Goal: Transaction & Acquisition: Register for event/course

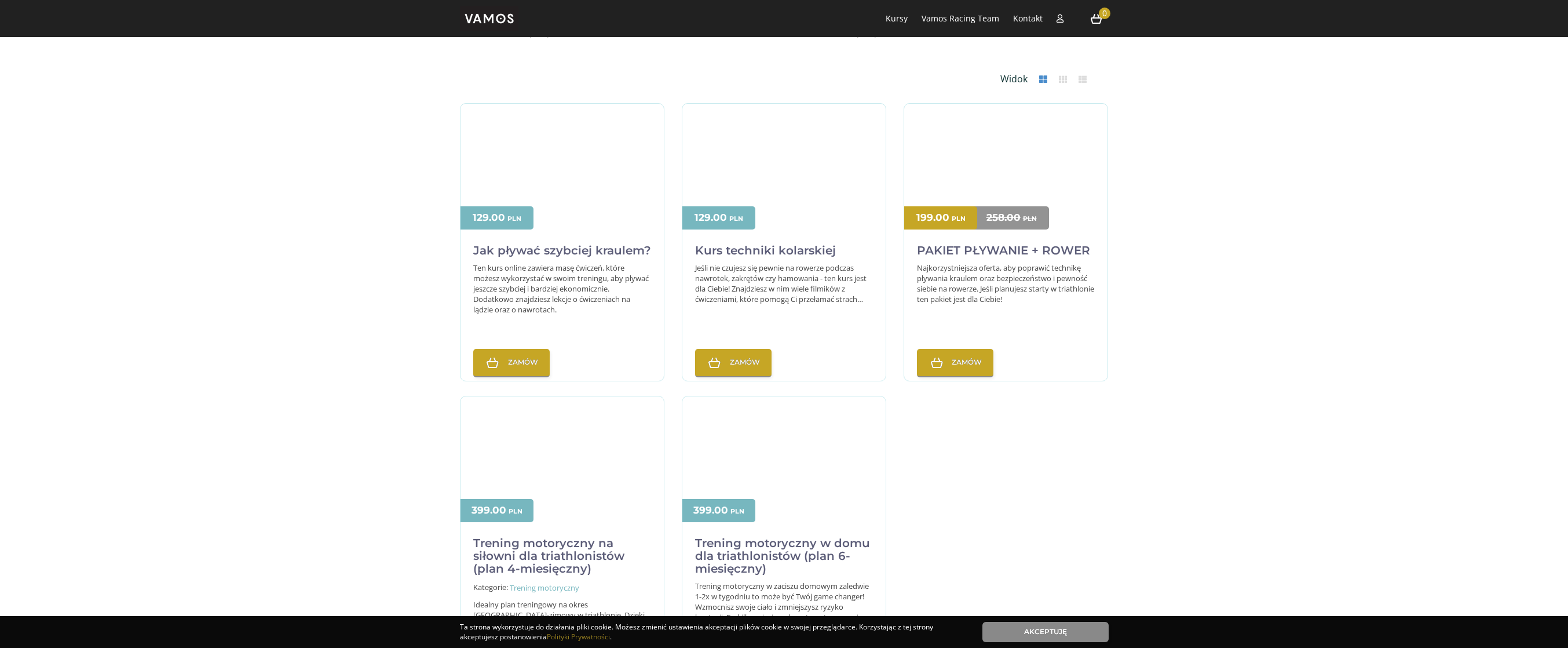
scroll to position [295, 0]
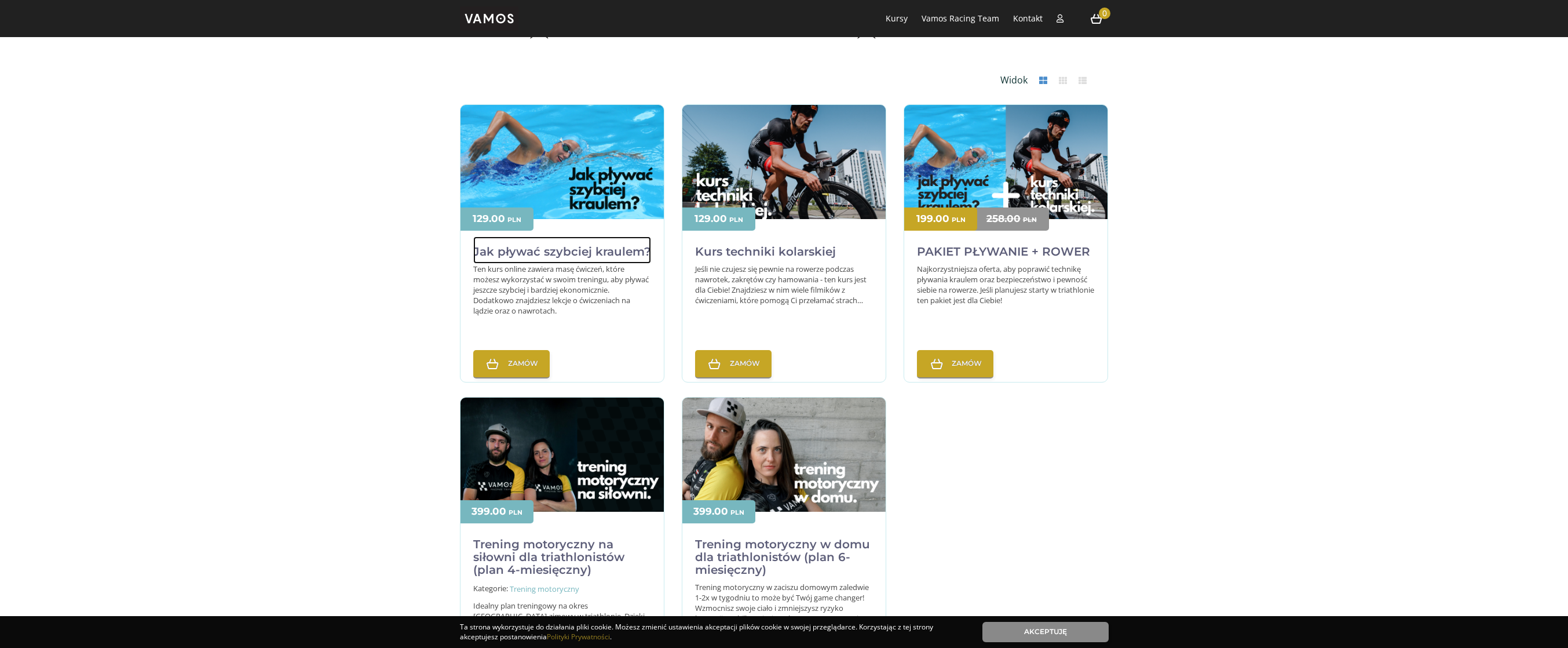
click at [577, 254] on h2 "Jak pływać szybciej kraulem?" at bounding box center [562, 250] width 178 height 27
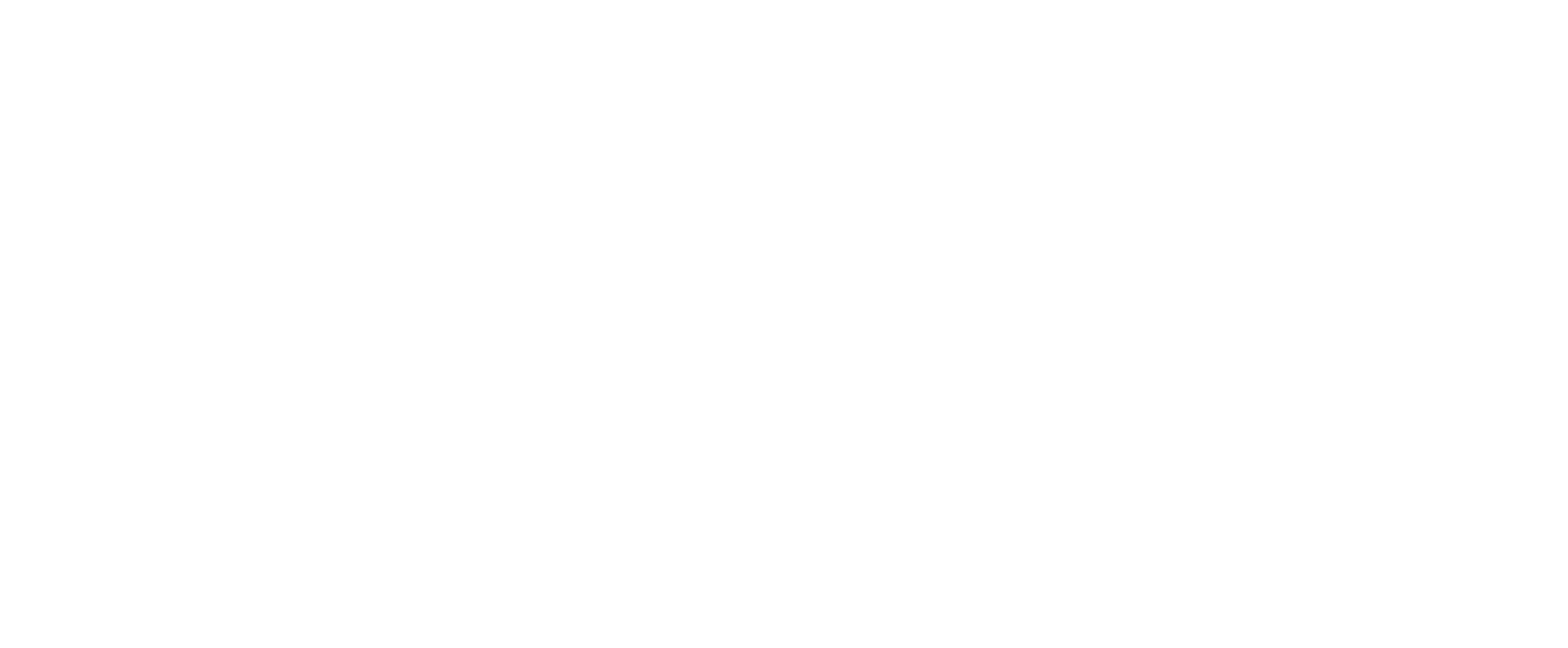
scroll to position [295, 0]
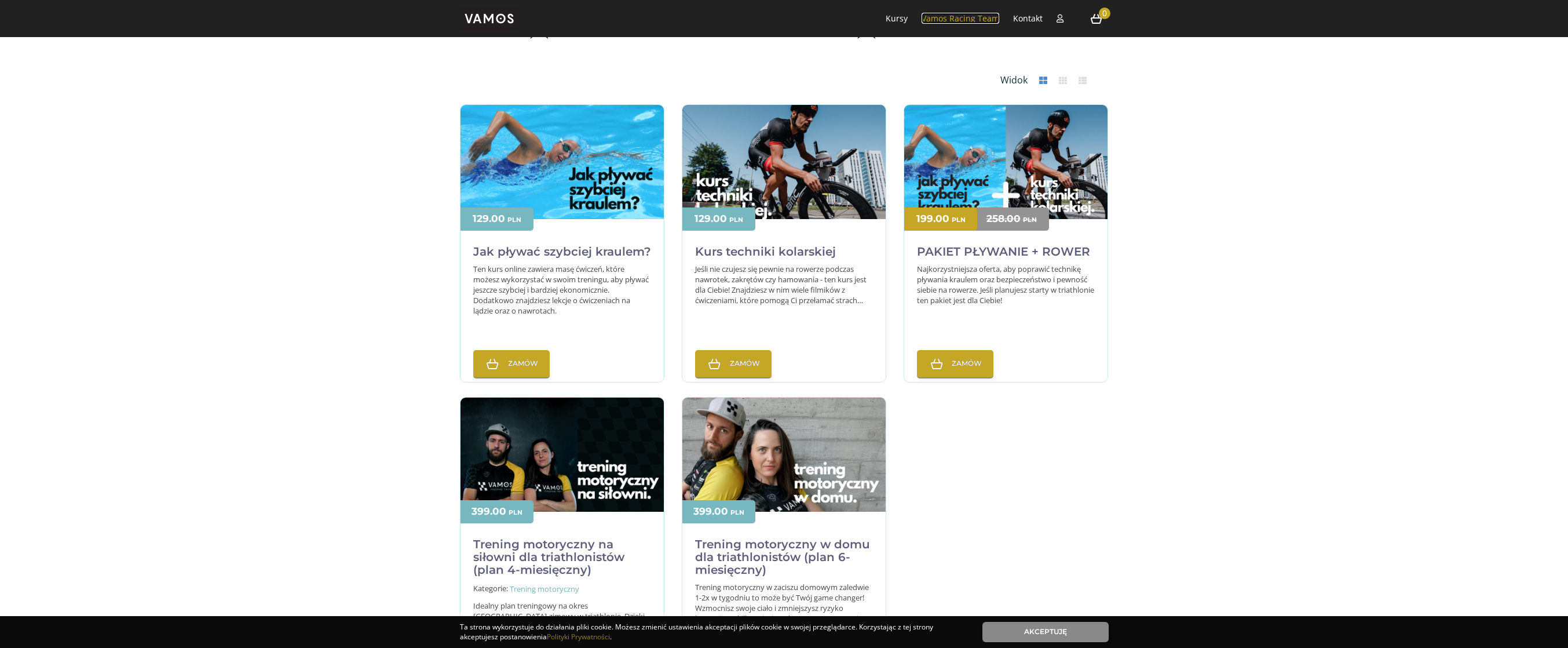
click at [979, 20] on link "Vamos Racing Team" at bounding box center [960, 17] width 77 height 11
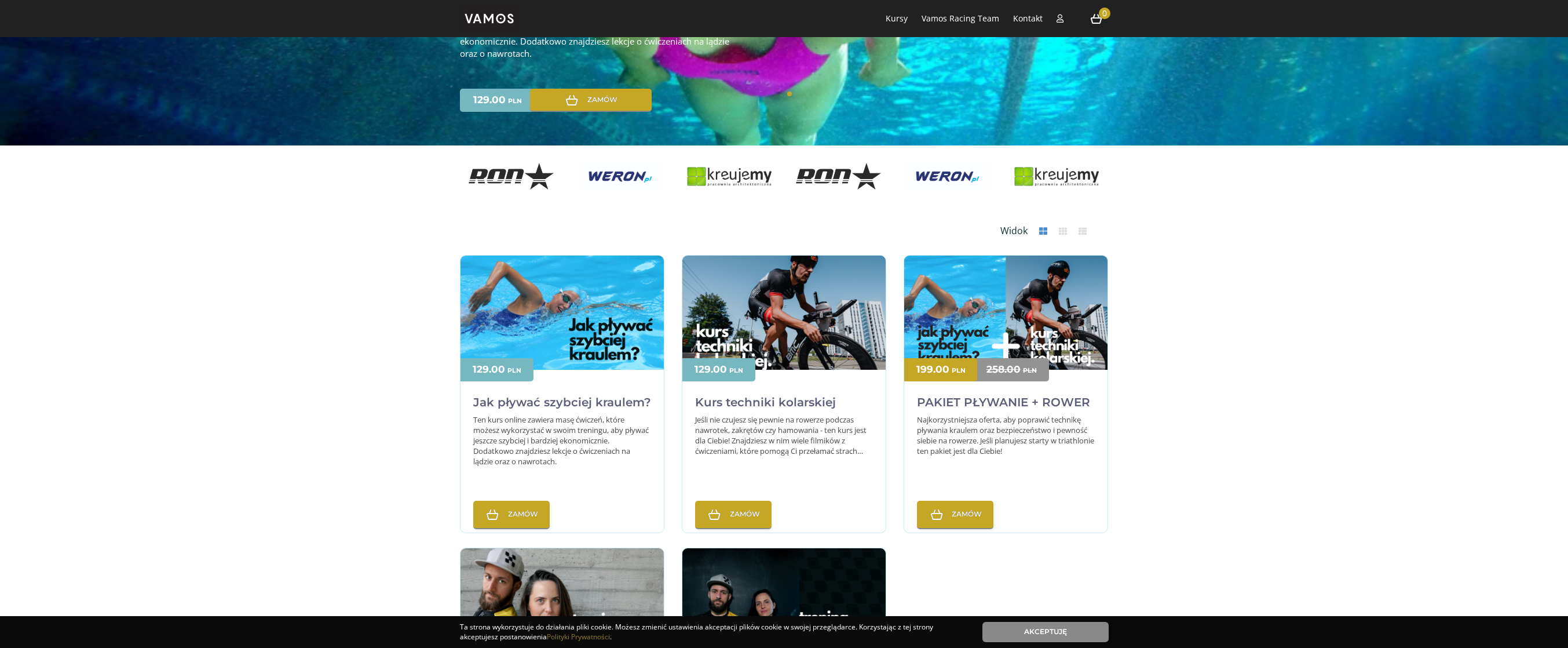
scroll to position [145, 0]
click at [623, 337] on img at bounding box center [562, 323] width 203 height 136
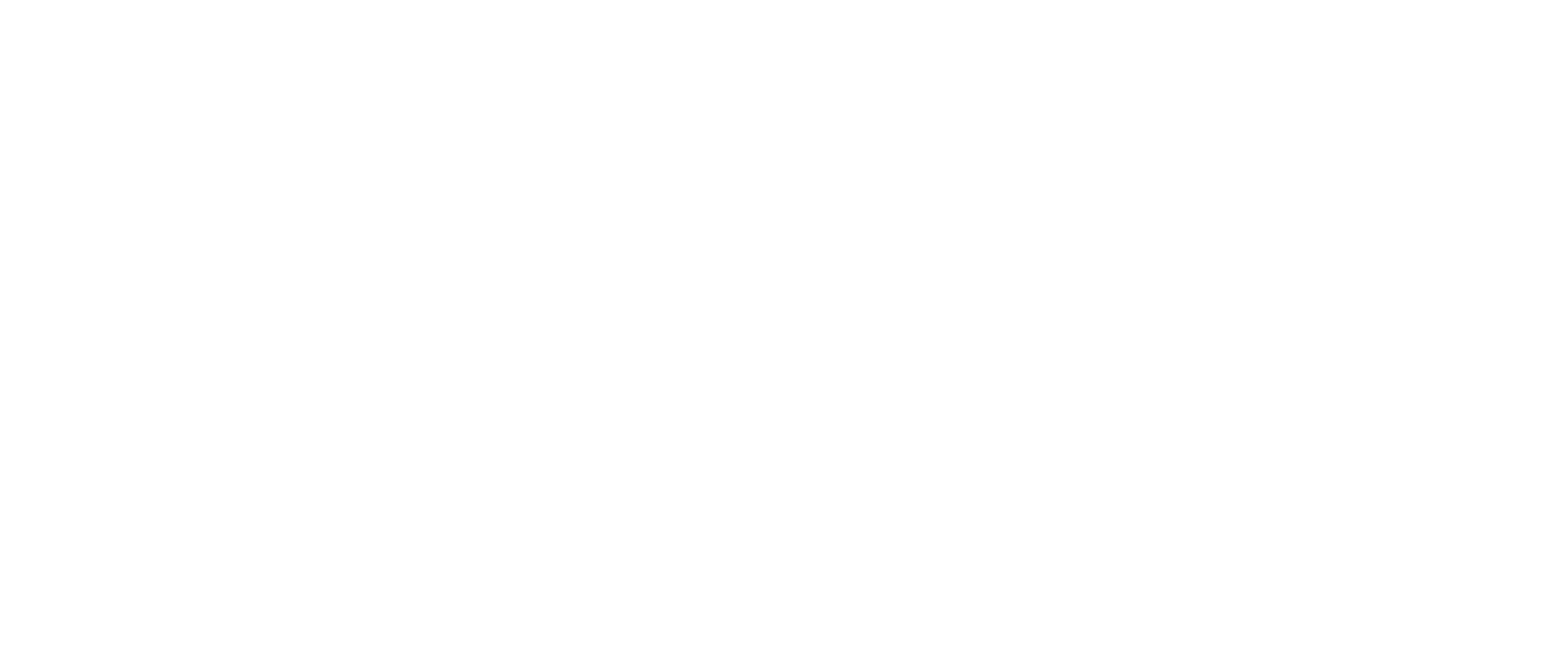
scroll to position [145, 0]
